Goal: Information Seeking & Learning: Find specific fact

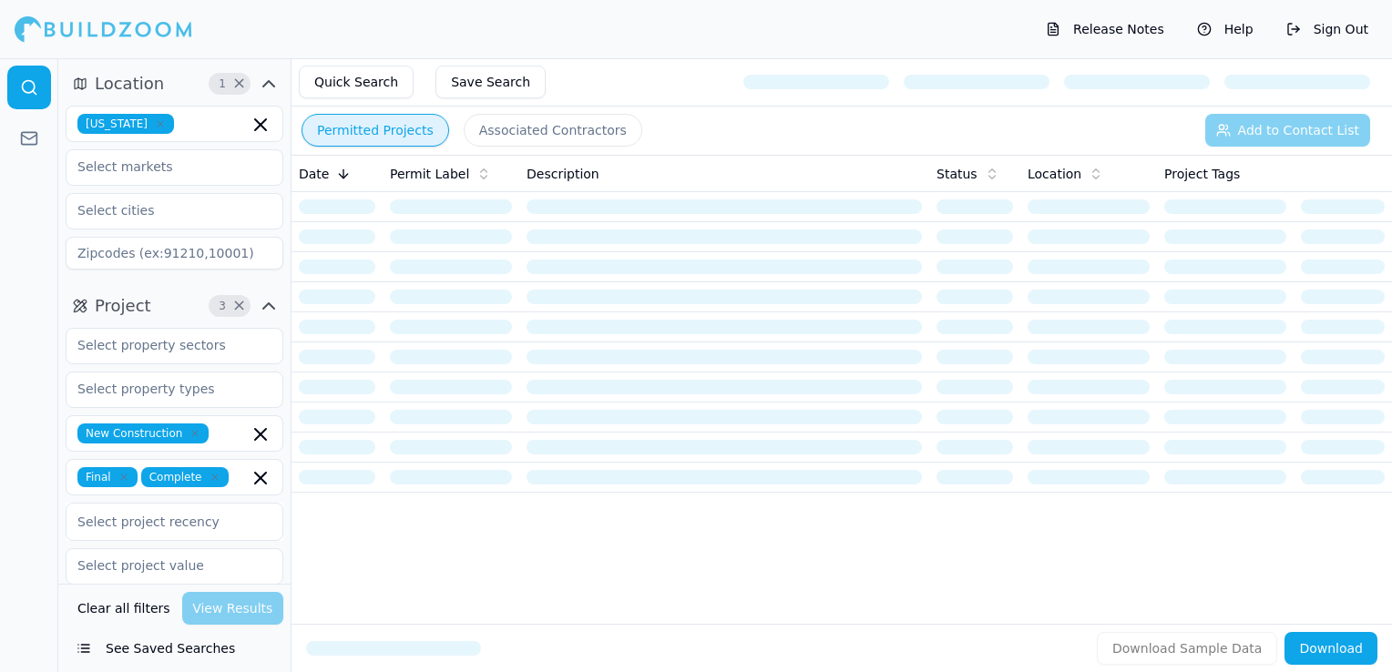
click at [155, 127] on icon "button" at bounding box center [160, 123] width 11 height 11
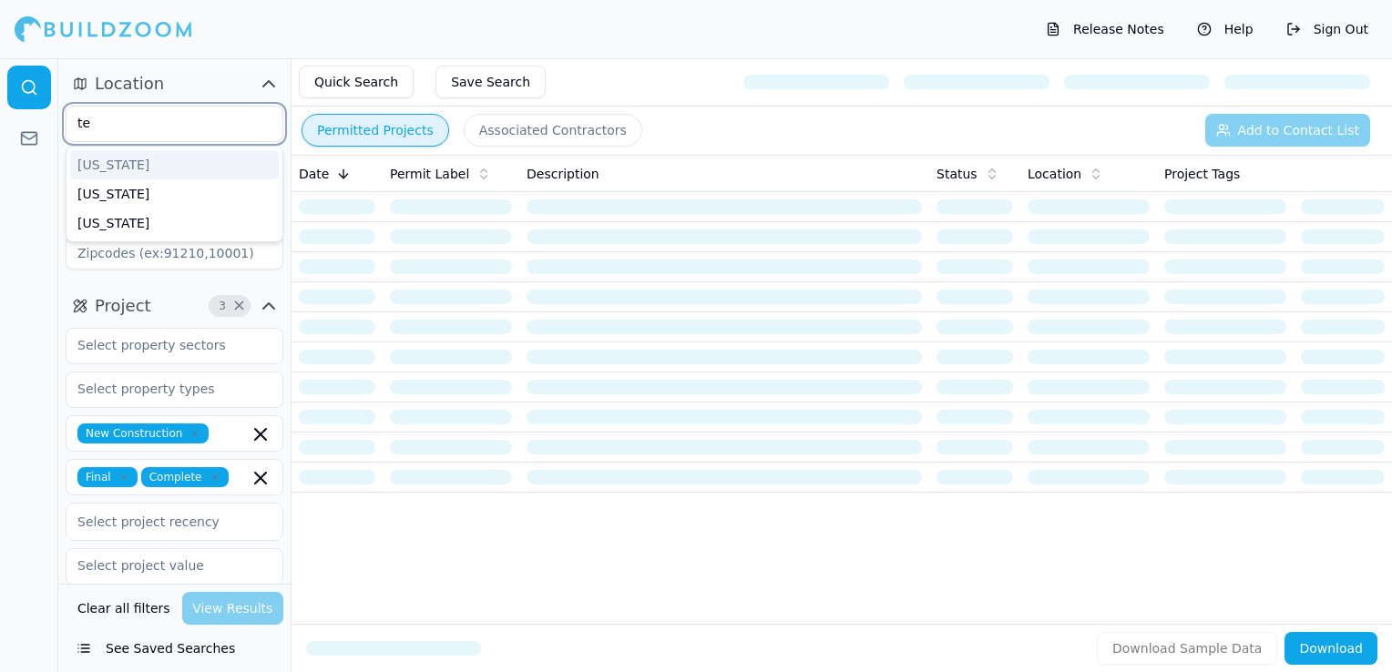
type input "tex"
click at [124, 159] on div "[US_STATE]" at bounding box center [174, 164] width 209 height 29
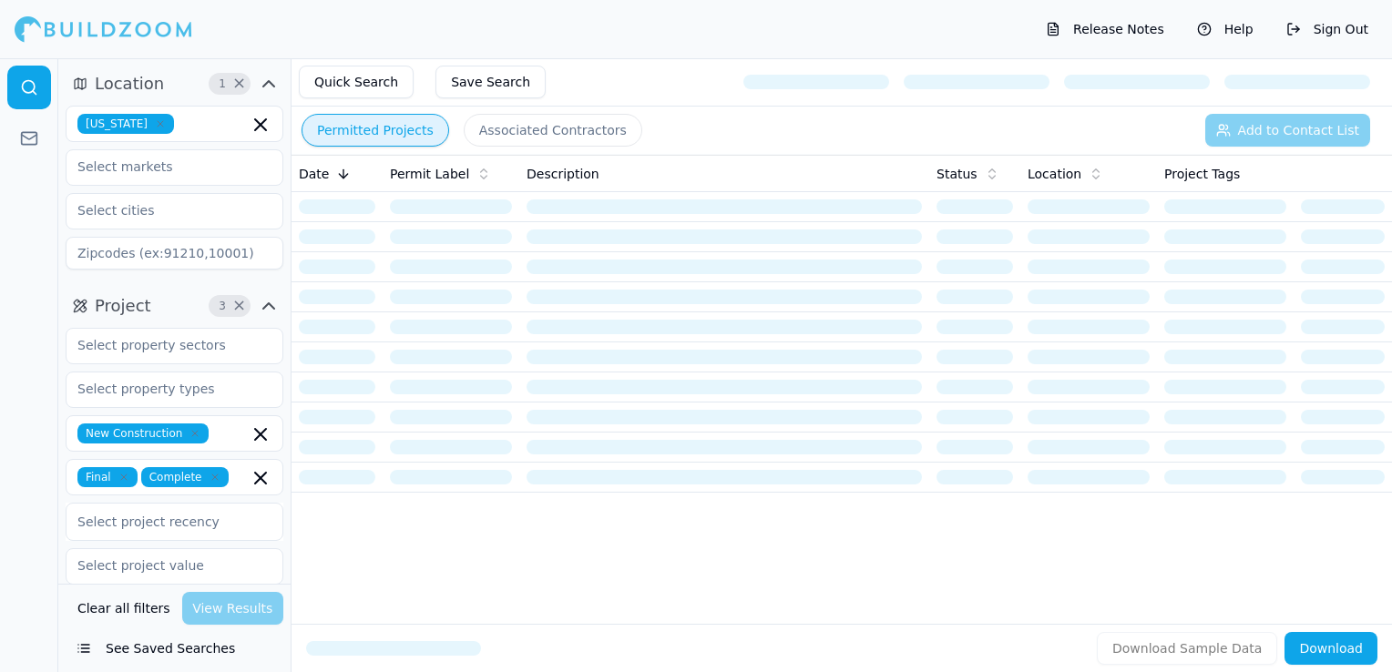
click at [260, 29] on div "Release Notes Help Sign Out" at bounding box center [696, 29] width 1392 height 58
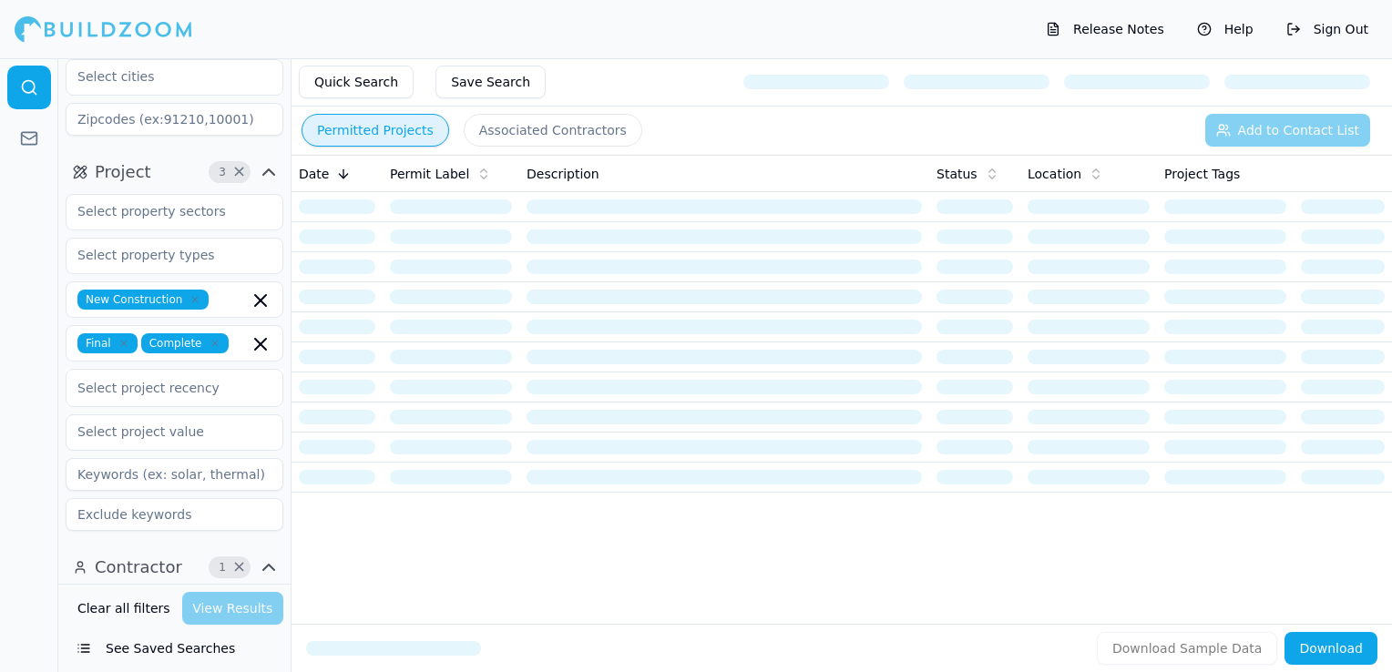
scroll to position [364, 0]
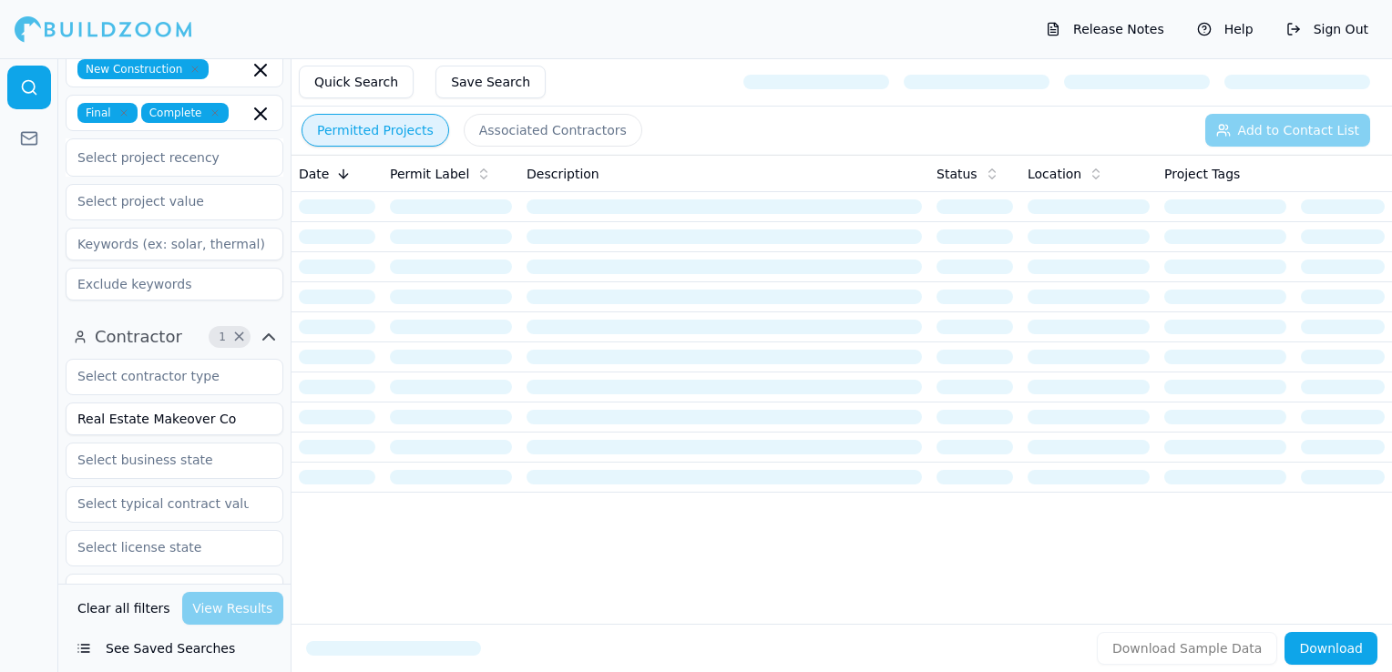
drag, startPoint x: 219, startPoint y: 420, endPoint x: 69, endPoint y: 426, distance: 149.6
click at [69, 426] on input "Real Estate Makeover Co" at bounding box center [175, 419] width 218 height 33
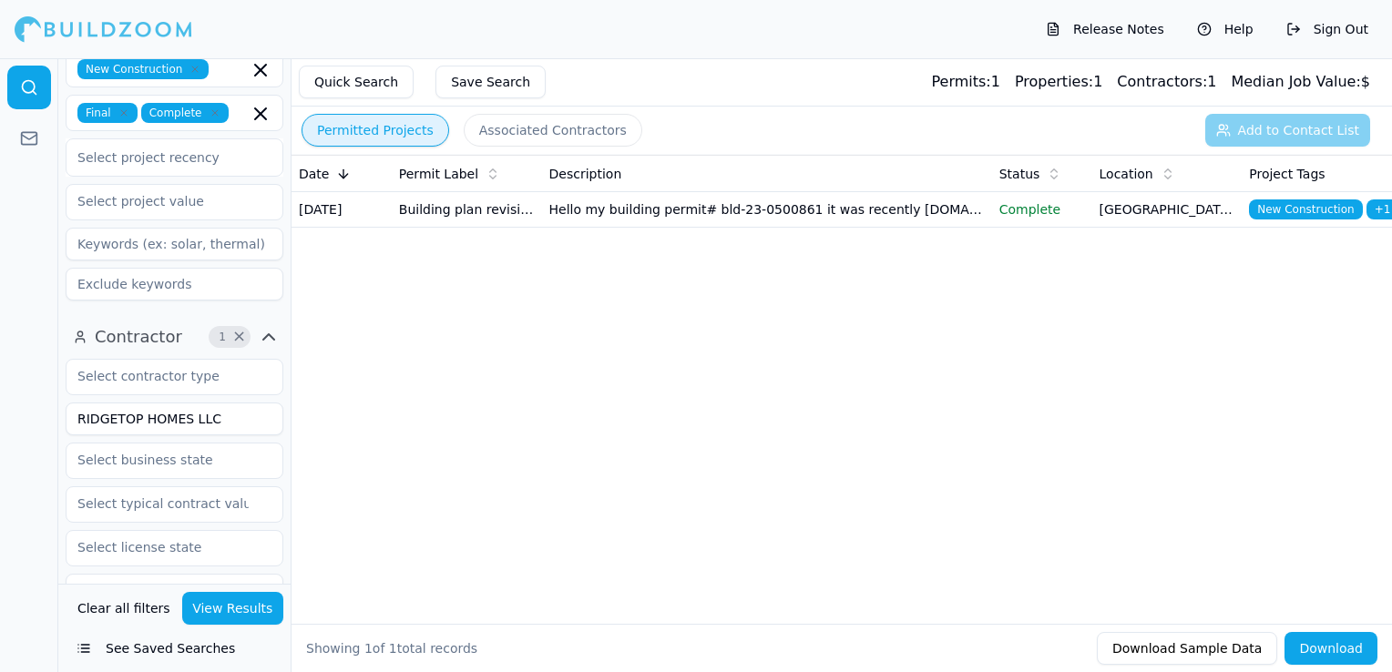
click at [758, 219] on td "Hello my building permit# bld-23-0500861 it was recently [DOMAIN_NAME] construc…" at bounding box center [767, 210] width 450 height 36
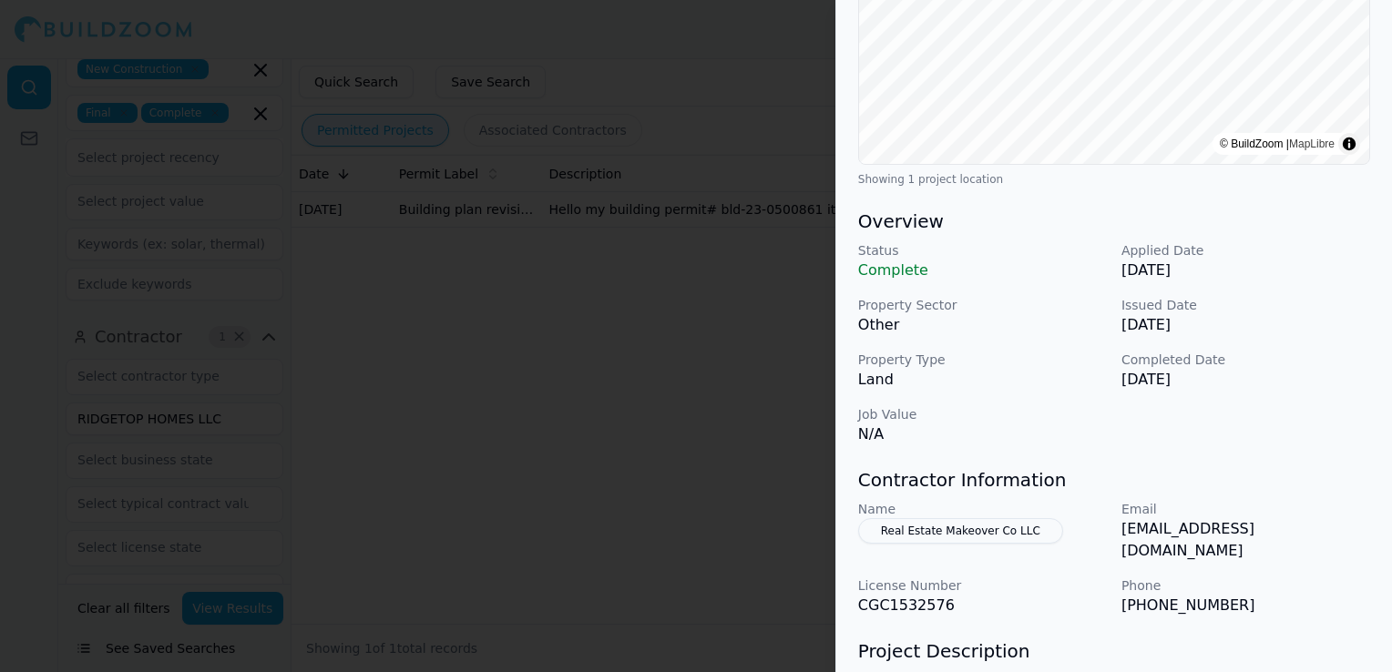
scroll to position [456, 0]
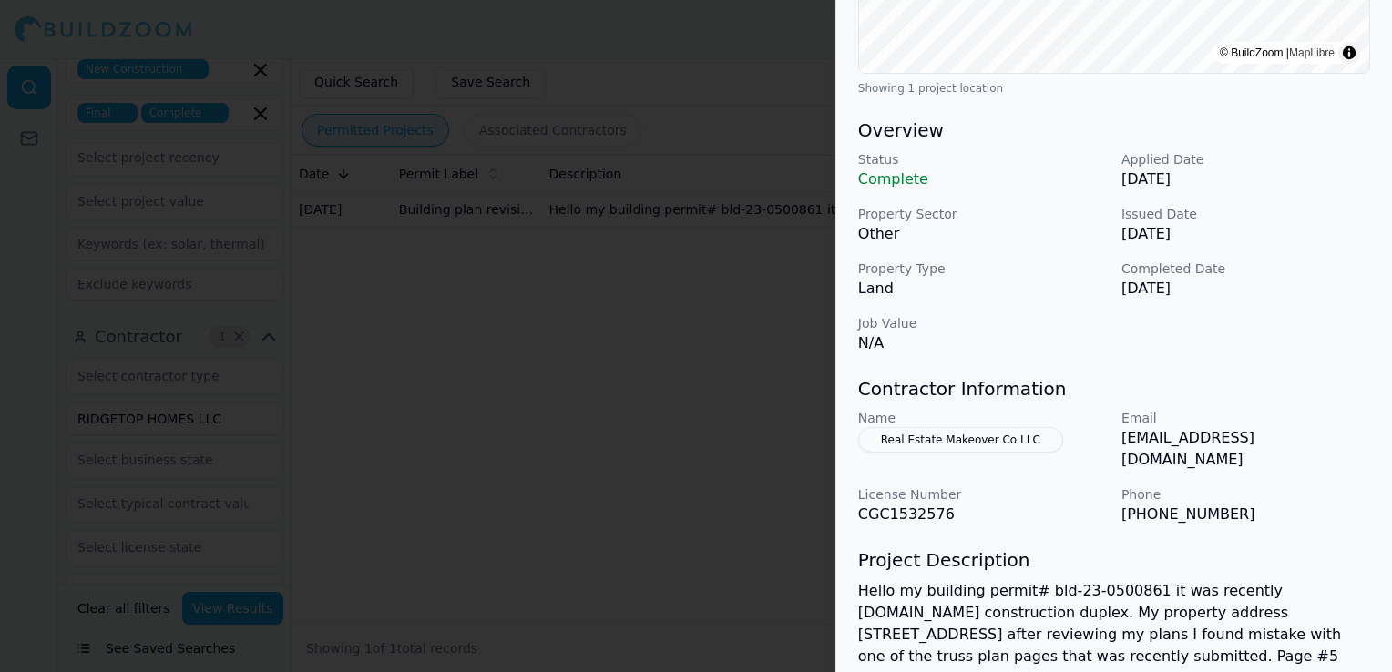
click at [967, 443] on button "Real Estate Makeover Co LLC" at bounding box center [960, 440] width 205 height 26
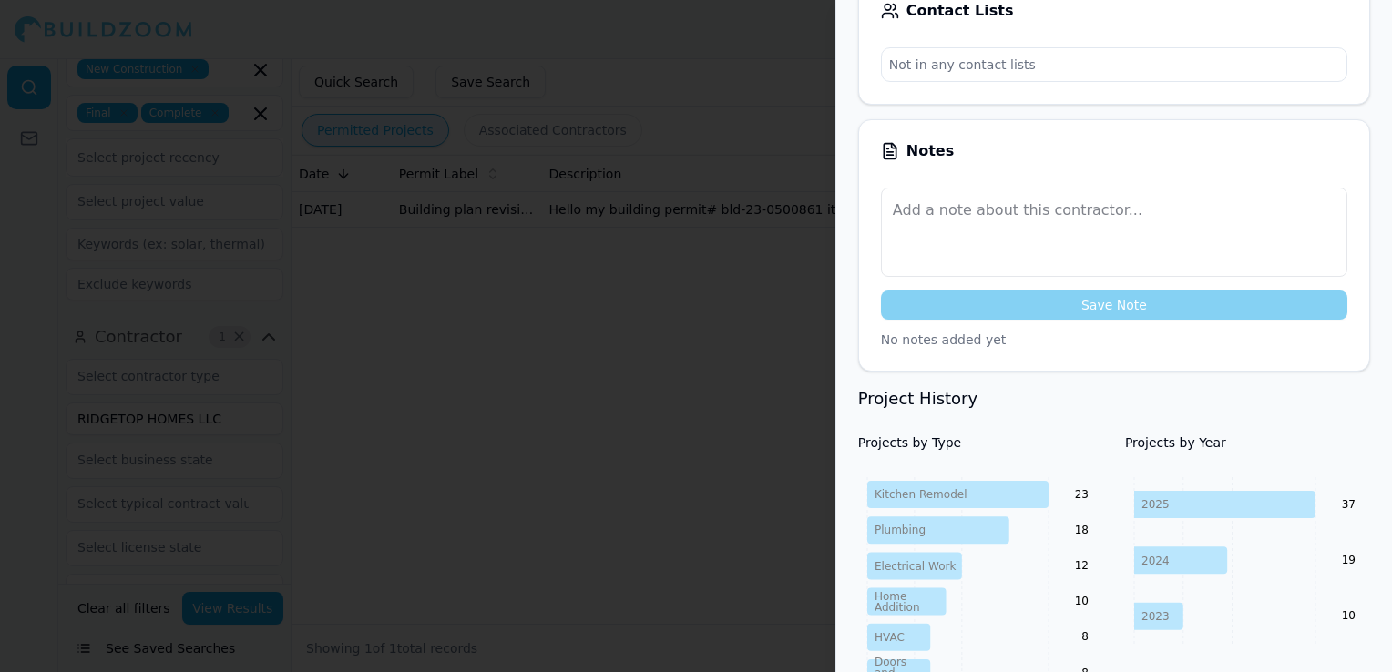
scroll to position [0, 0]
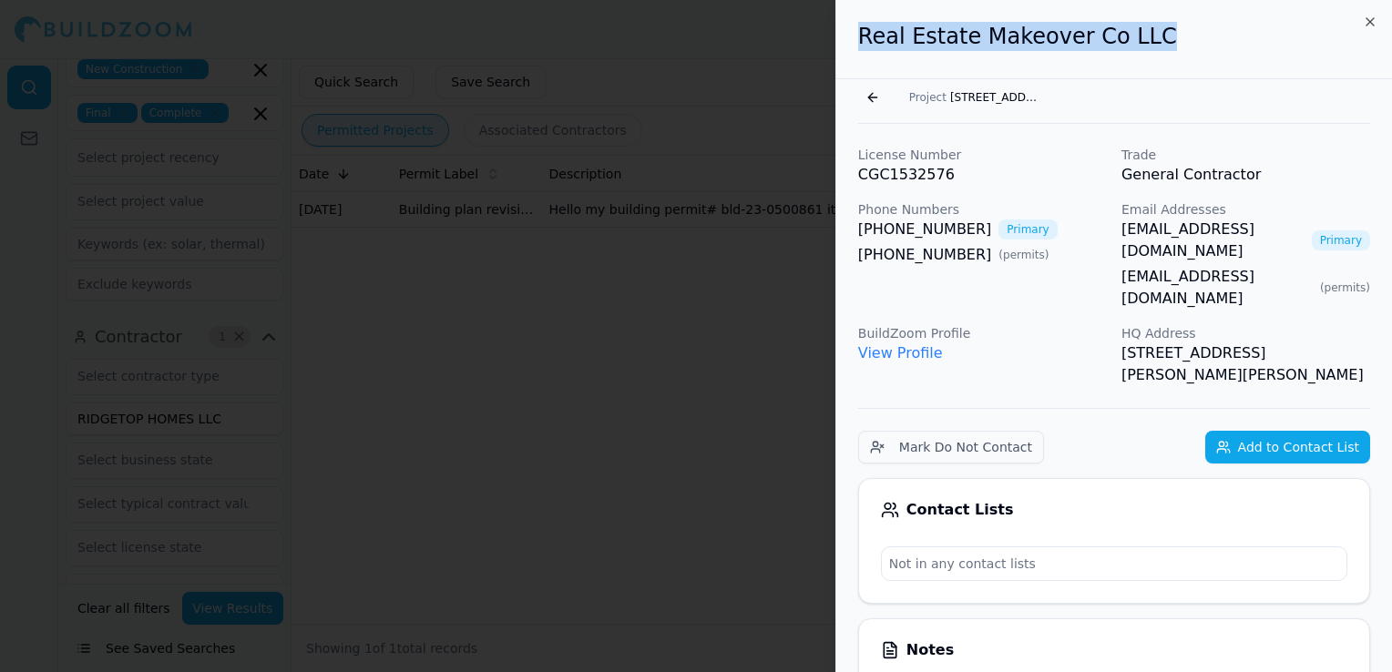
drag, startPoint x: 1148, startPoint y: 39, endPoint x: 848, endPoint y: 36, distance: 299.8
click at [848, 36] on div "Real Estate Makeover Co LLC" at bounding box center [1114, 39] width 556 height 79
copy h2 "Real Estate Makeover Co LLC"
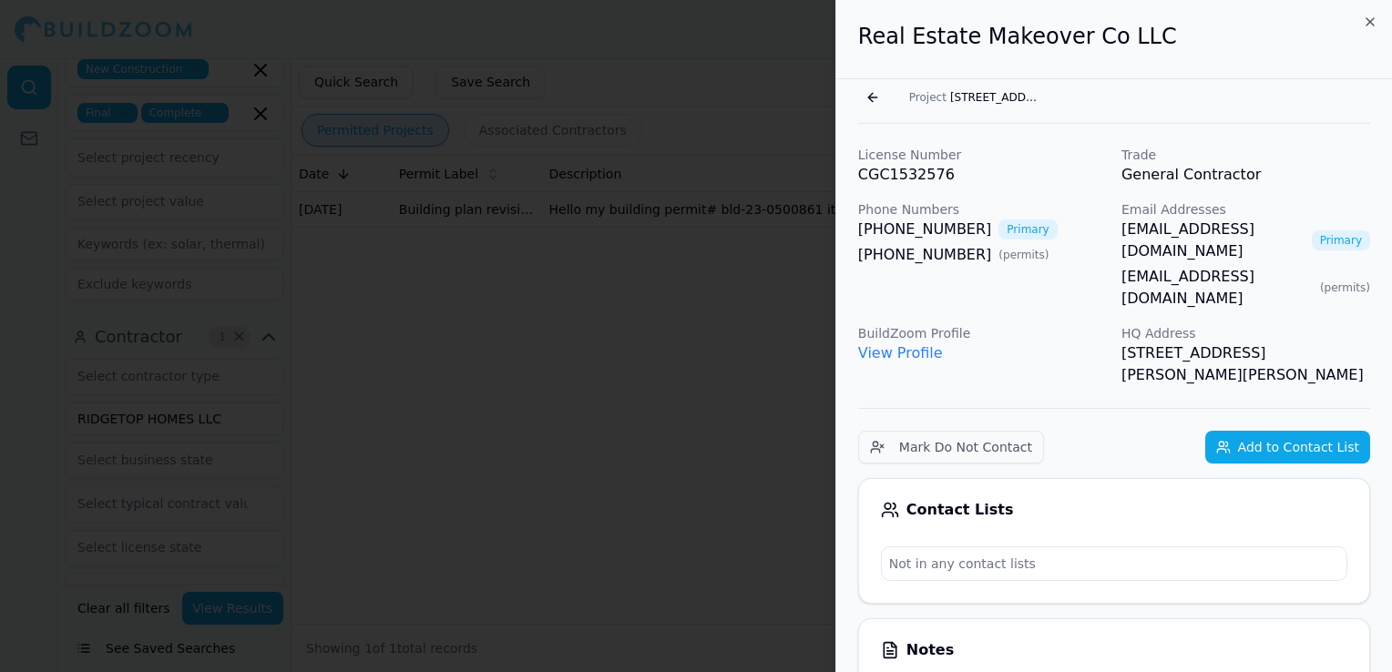
click at [448, 443] on div at bounding box center [696, 336] width 1392 height 672
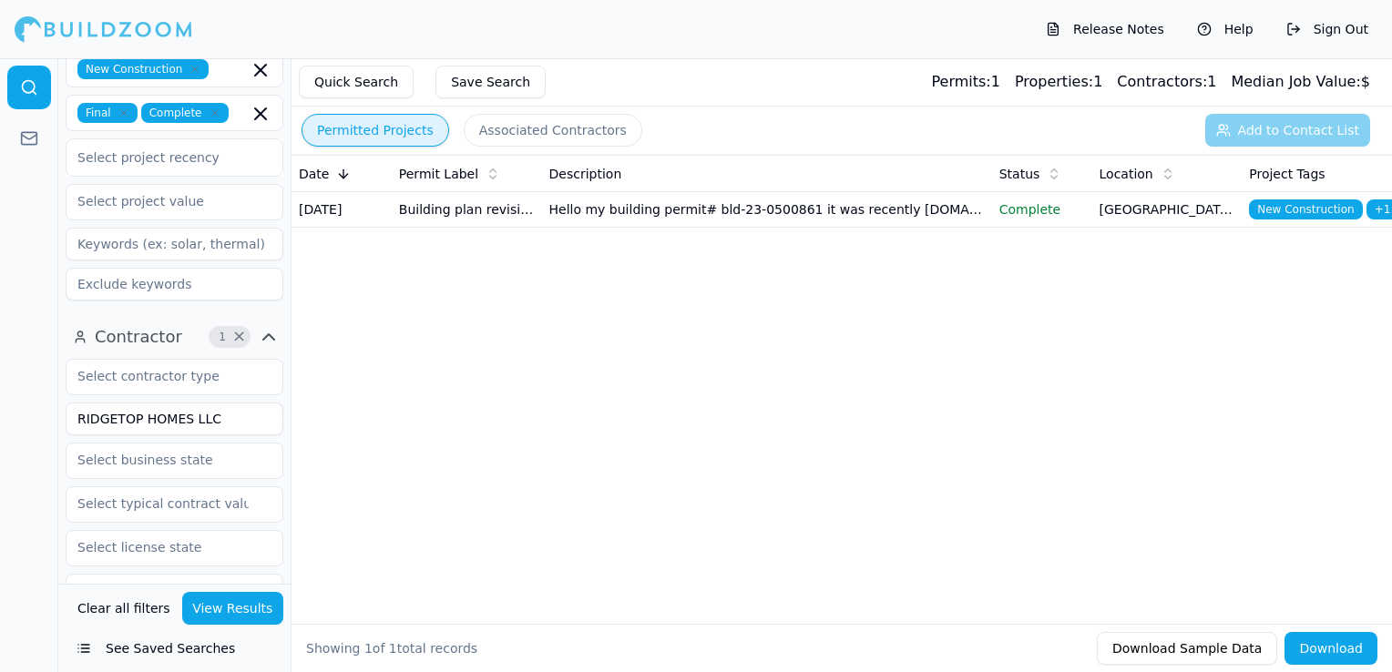
drag, startPoint x: 257, startPoint y: 406, endPoint x: 69, endPoint y: 415, distance: 187.9
click at [69, 415] on input "RIDGETOP HOMES LLC" at bounding box center [175, 419] width 218 height 33
click at [230, 613] on button "View Results" at bounding box center [233, 608] width 102 height 33
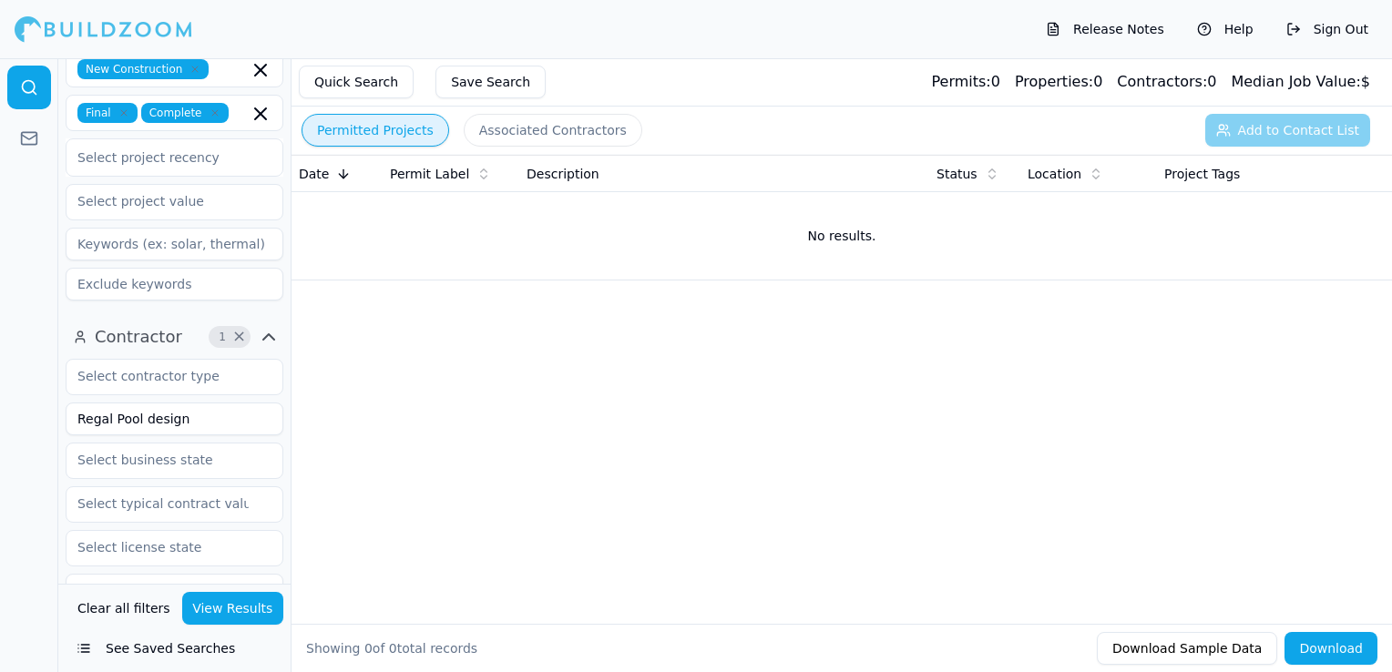
drag, startPoint x: 180, startPoint y: 415, endPoint x: 15, endPoint y: 419, distance: 165.9
click at [15, 419] on div "Location 1 × [US_STATE] Project 3 × New Construction Final Complete Select proj…" at bounding box center [696, 365] width 1392 height 614
type input "Regal Pool & Spa"
click at [228, 610] on button "View Results" at bounding box center [233, 608] width 102 height 33
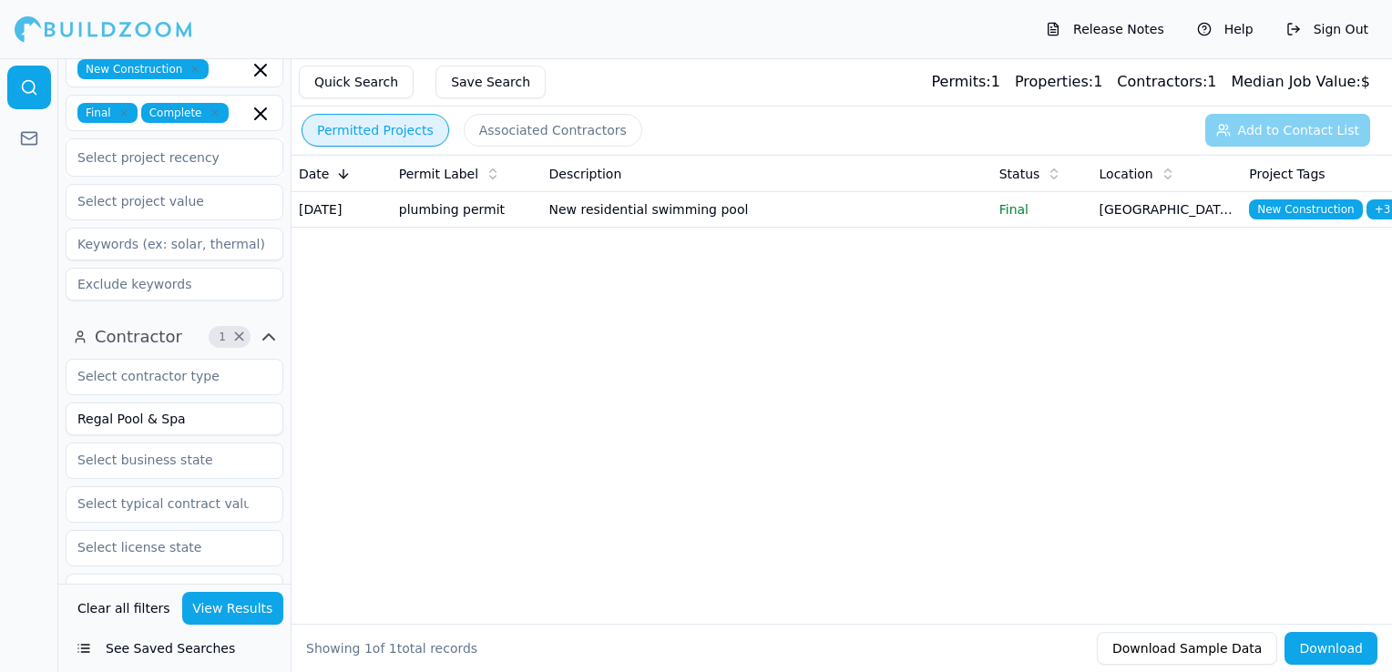
click at [190, 67] on icon "button" at bounding box center [195, 69] width 11 height 11
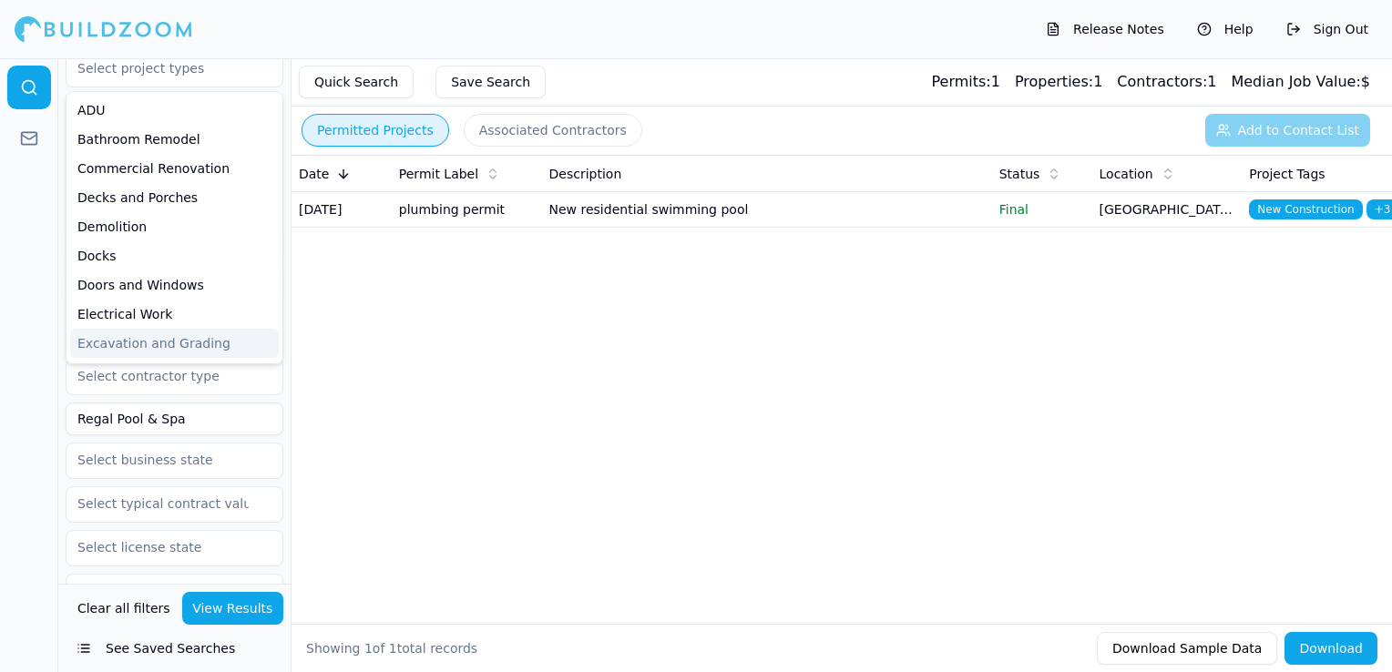
click at [221, 610] on button "View Results" at bounding box center [233, 608] width 102 height 33
